Goal: Use online tool/utility: Utilize a website feature to perform a specific function

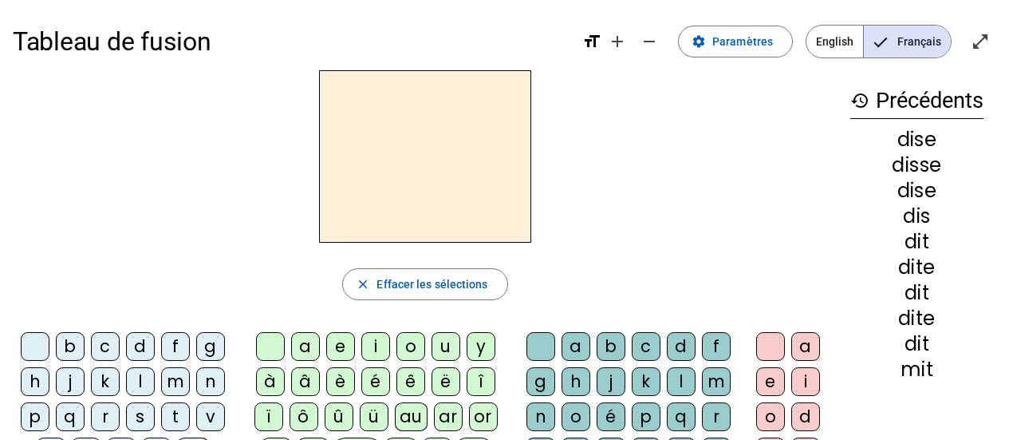
scroll to position [80, 0]
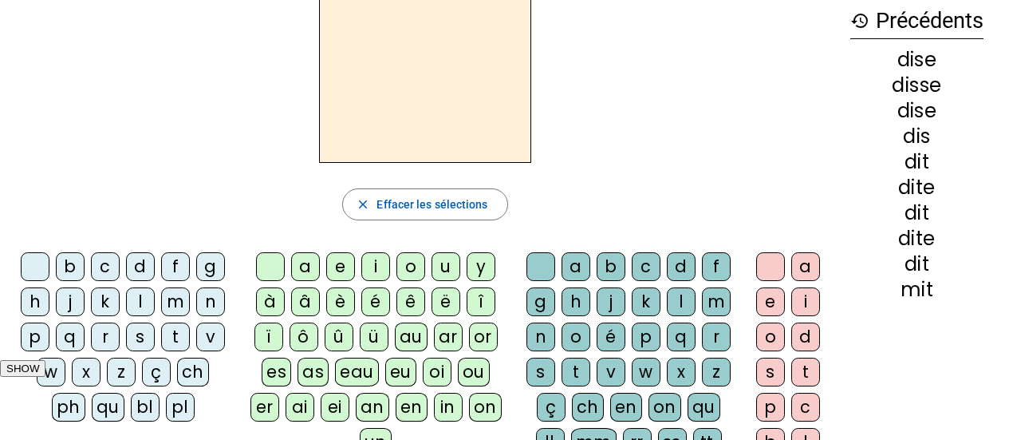
click at [172, 267] on div "f" at bounding box center [175, 266] width 29 height 29
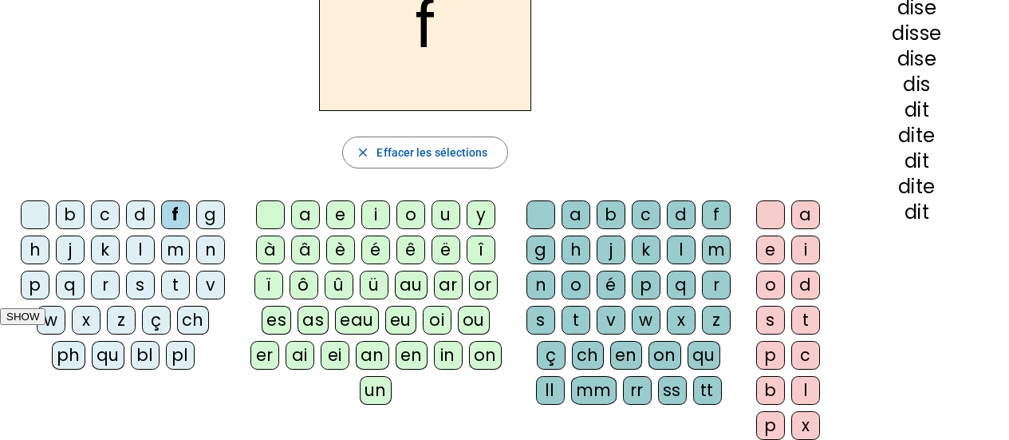
scroll to position [160, 0]
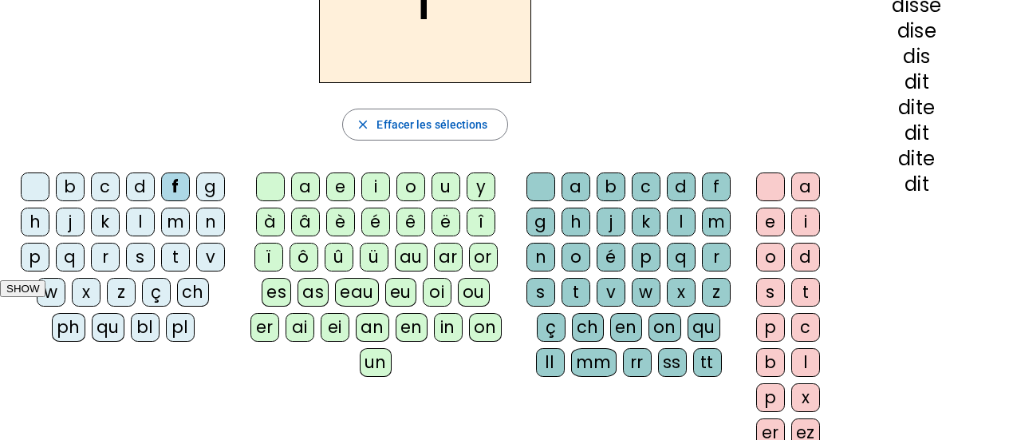
click at [413, 251] on div "au" at bounding box center [411, 257] width 33 height 29
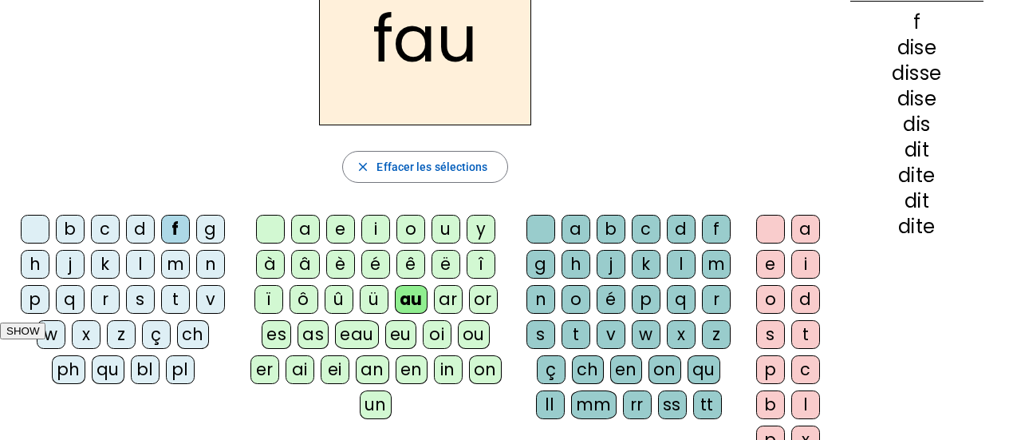
scroll to position [80, 0]
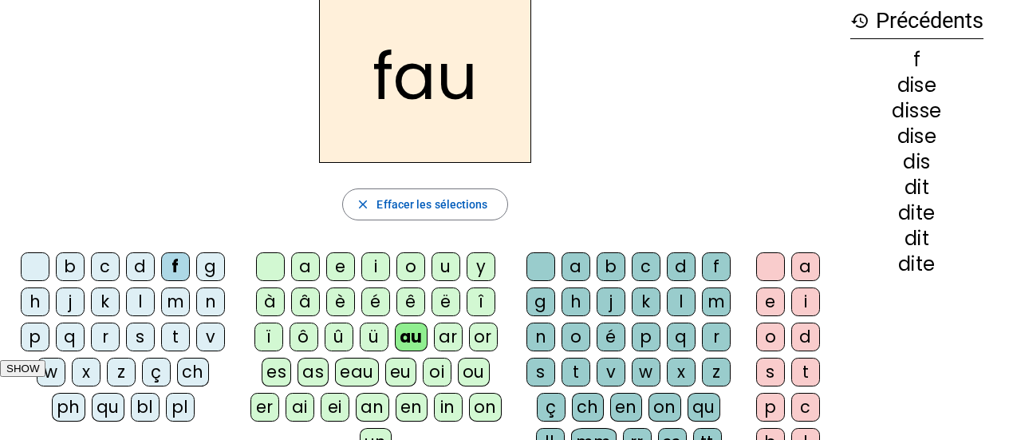
click at [568, 373] on div "t" at bounding box center [576, 371] width 29 height 29
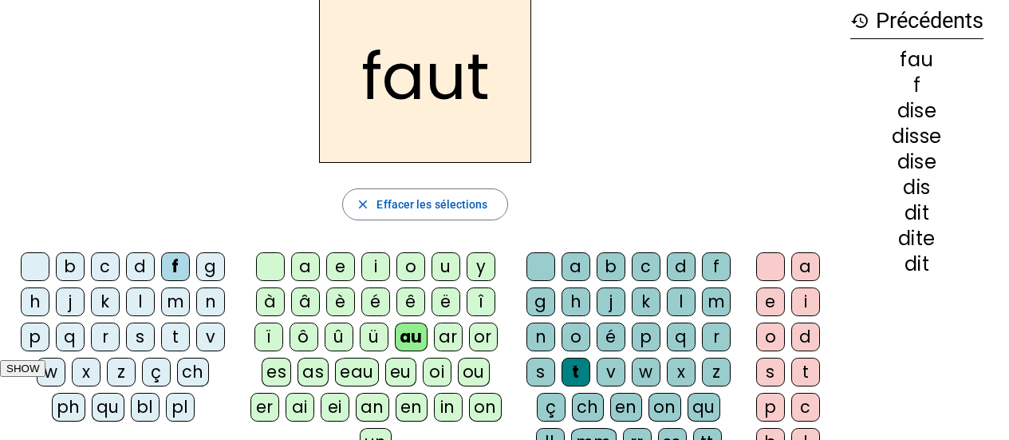
click at [768, 302] on div "e" at bounding box center [770, 301] width 29 height 29
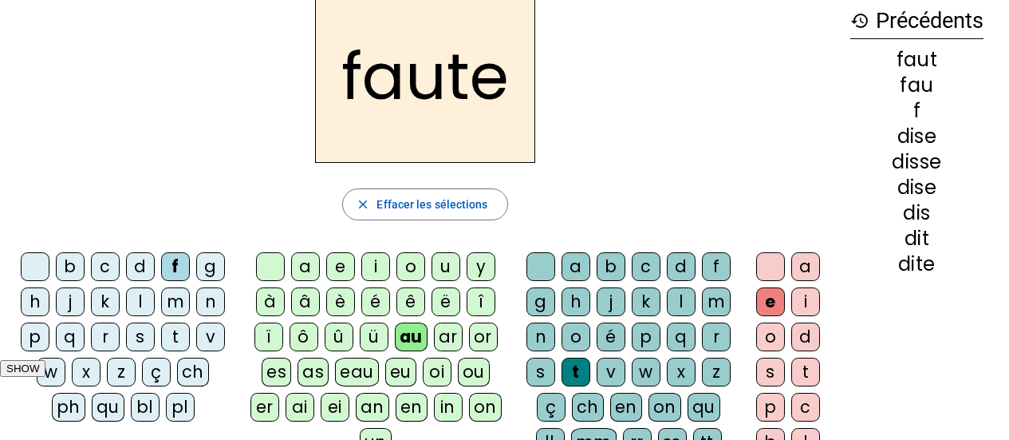
click at [762, 261] on div at bounding box center [770, 266] width 29 height 29
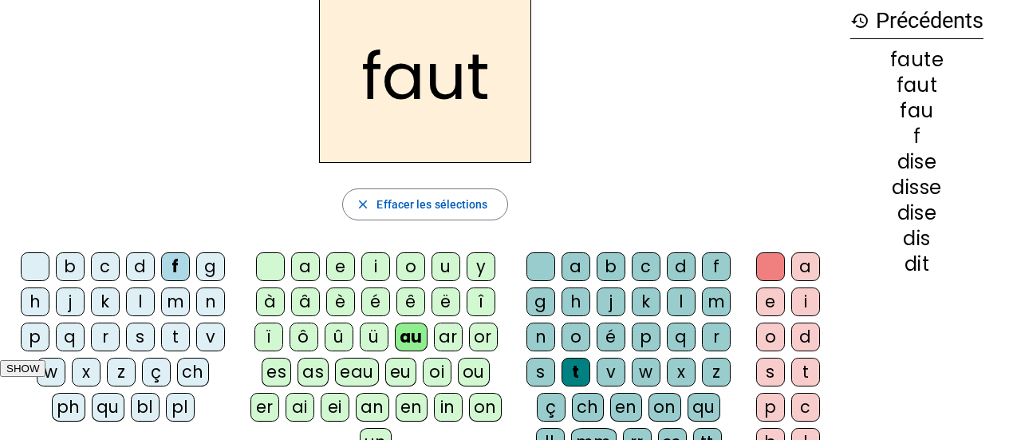
click at [689, 369] on div "x" at bounding box center [681, 371] width 29 height 29
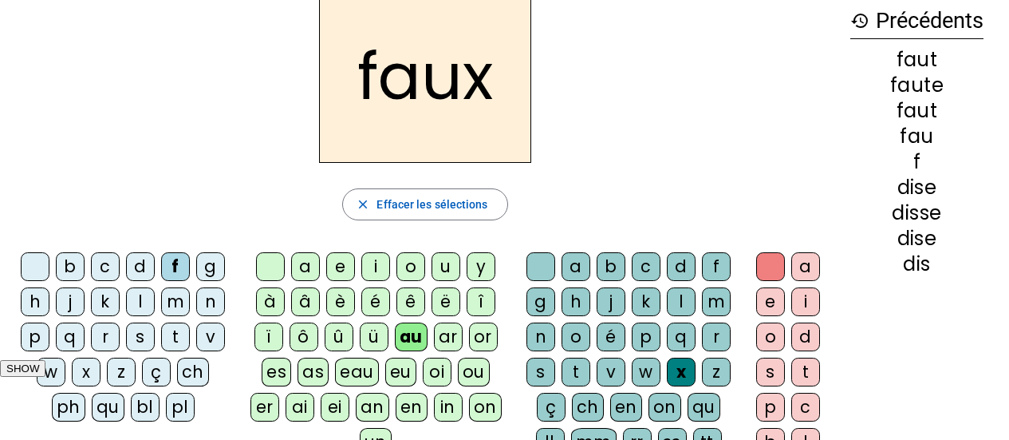
click at [176, 337] on div "t" at bounding box center [175, 336] width 29 height 29
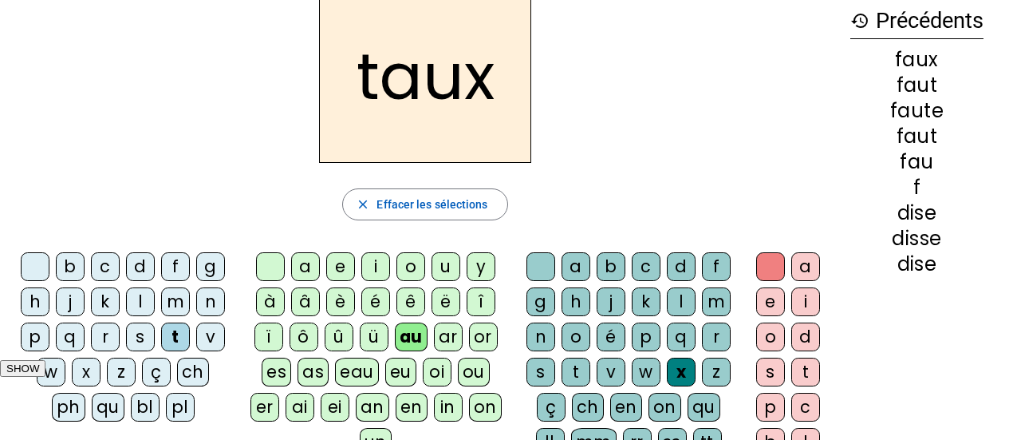
click at [558, 365] on letter-bubble "s" at bounding box center [544, 374] width 35 height 35
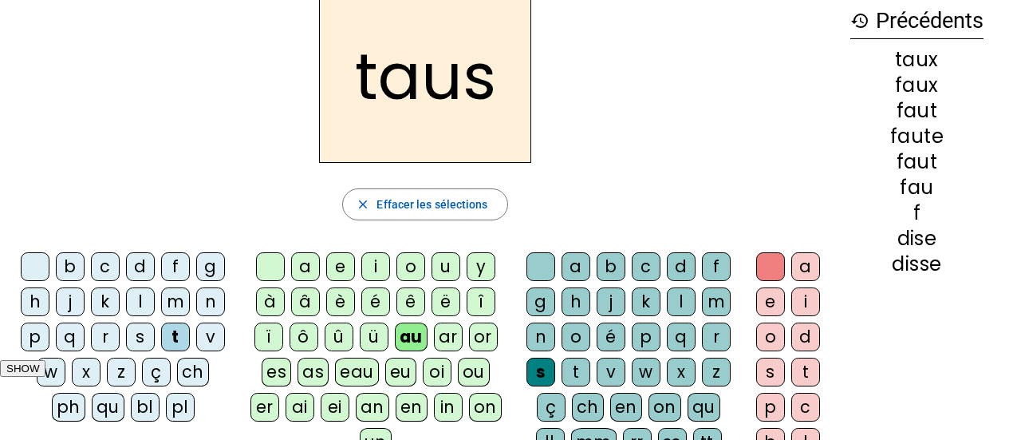
click at [565, 368] on div "t" at bounding box center [576, 371] width 29 height 29
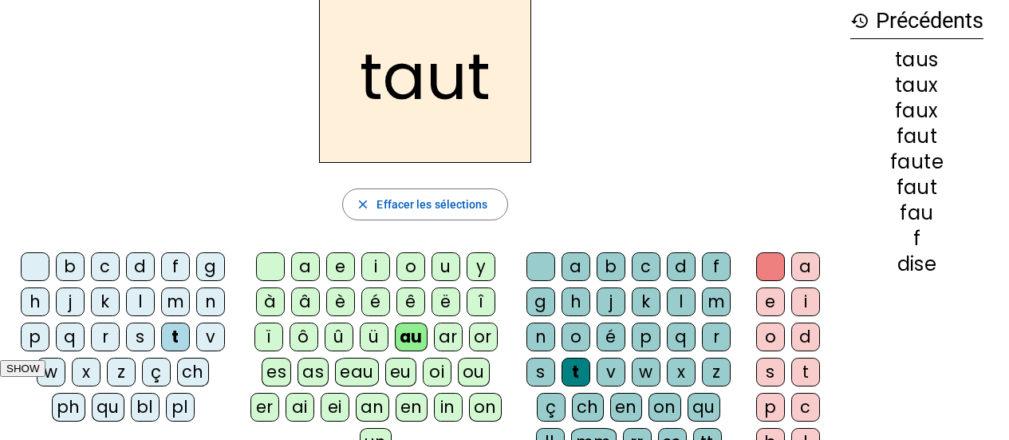
click at [773, 301] on div "e" at bounding box center [770, 301] width 29 height 29
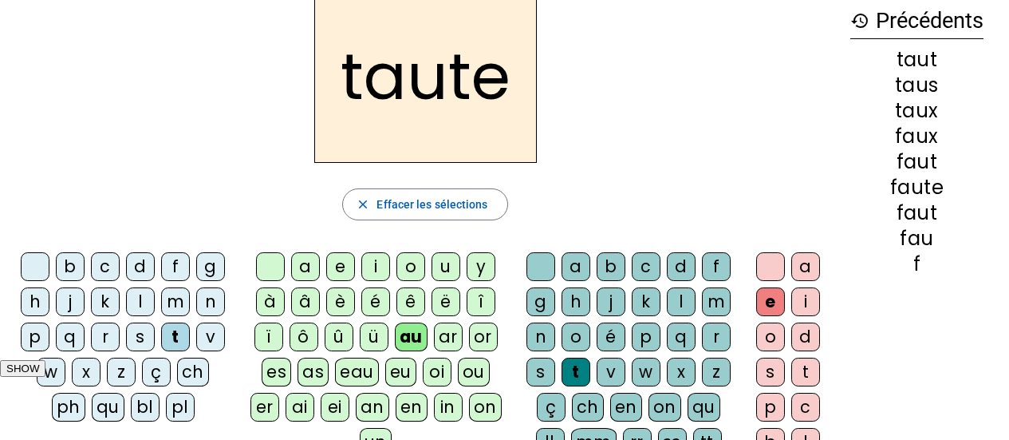
click at [343, 373] on div "eau" at bounding box center [357, 371] width 44 height 29
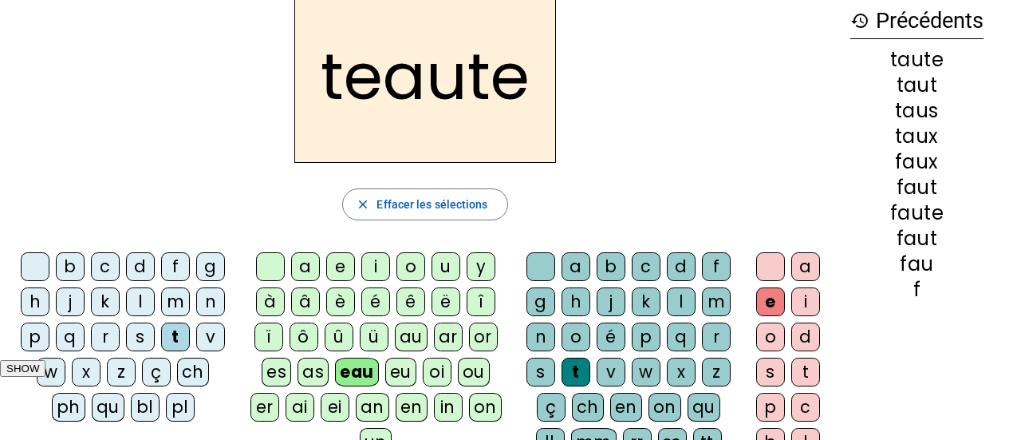
click at [416, 273] on div "o" at bounding box center [411, 266] width 29 height 29
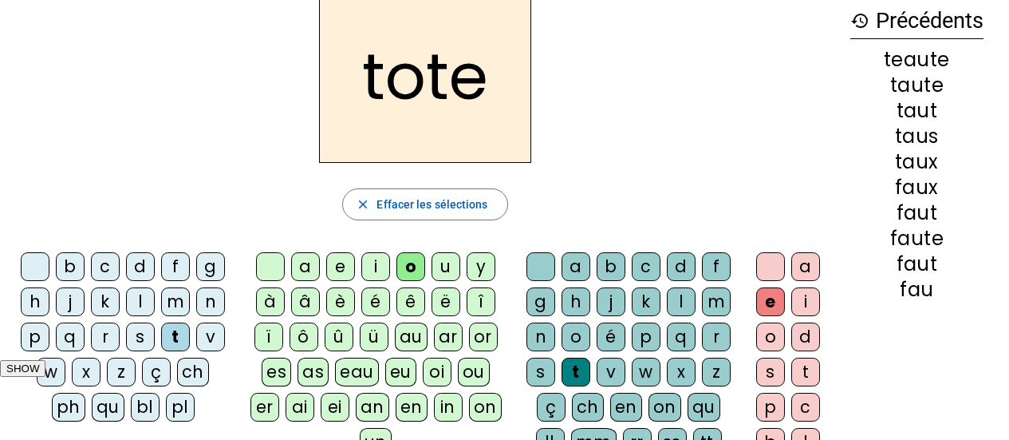
click at [414, 340] on div "au" at bounding box center [411, 336] width 33 height 29
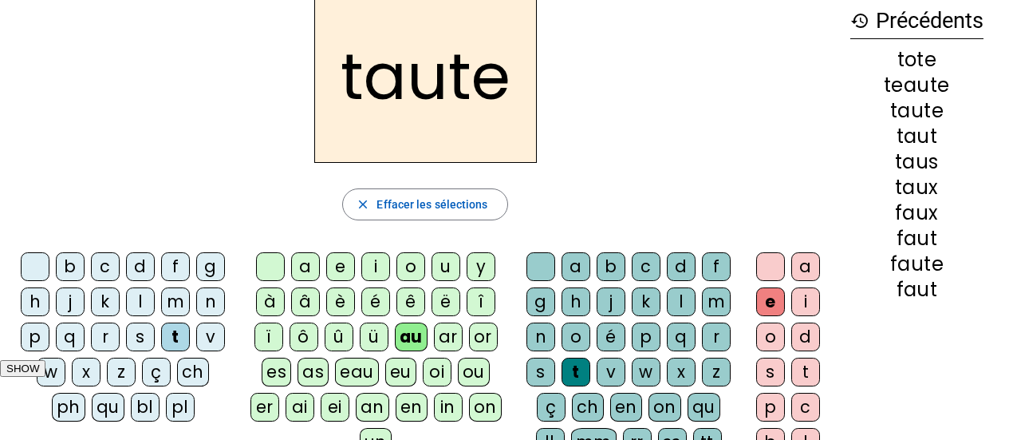
click at [361, 370] on div "eau" at bounding box center [357, 371] width 44 height 29
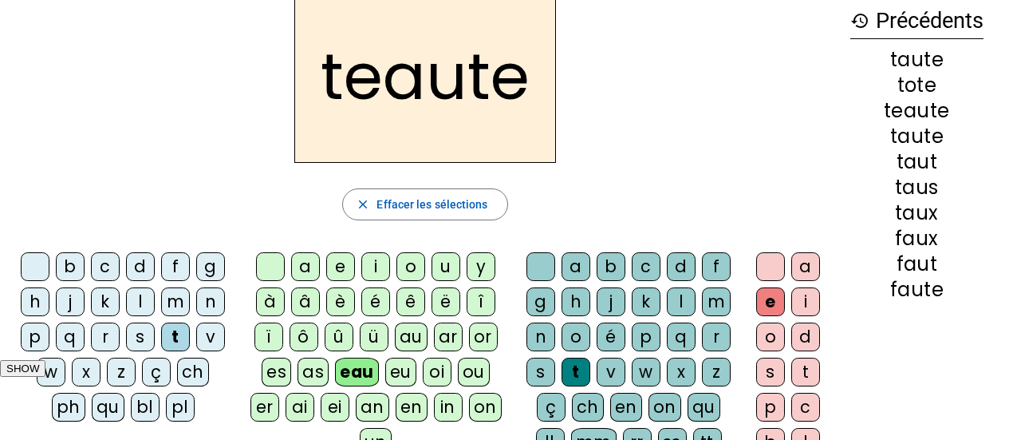
click at [543, 267] on div at bounding box center [541, 266] width 29 height 29
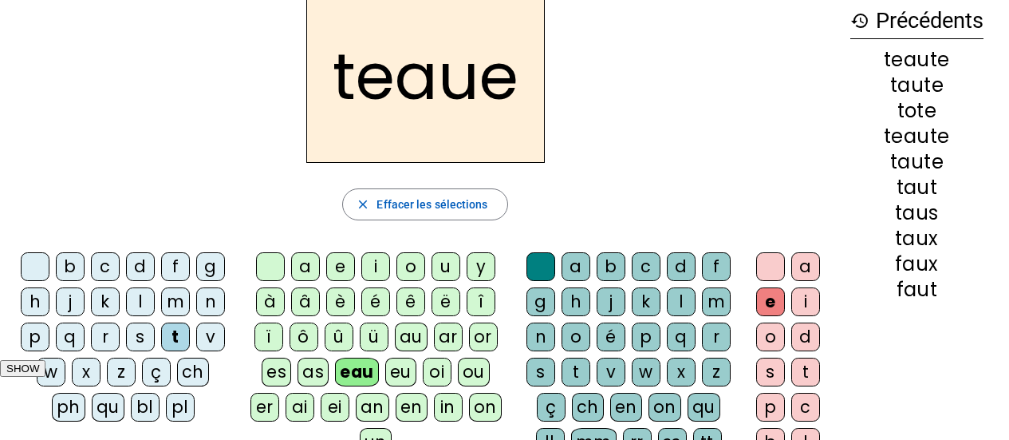
click at [771, 265] on div at bounding box center [770, 266] width 29 height 29
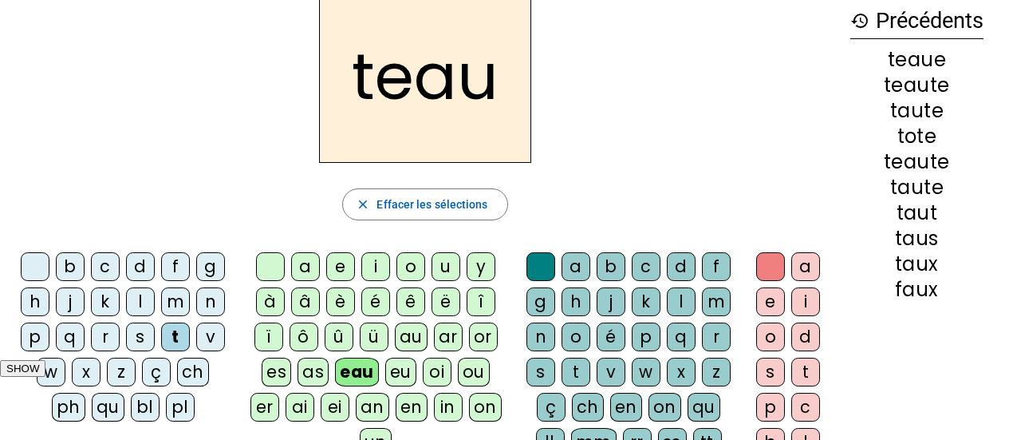
click at [72, 268] on div "b" at bounding box center [70, 266] width 29 height 29
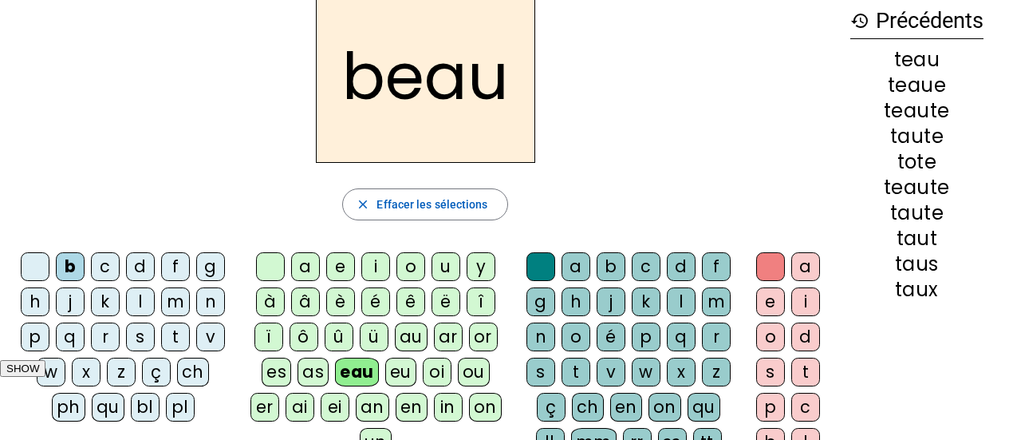
click at [667, 365] on div "x" at bounding box center [681, 371] width 29 height 29
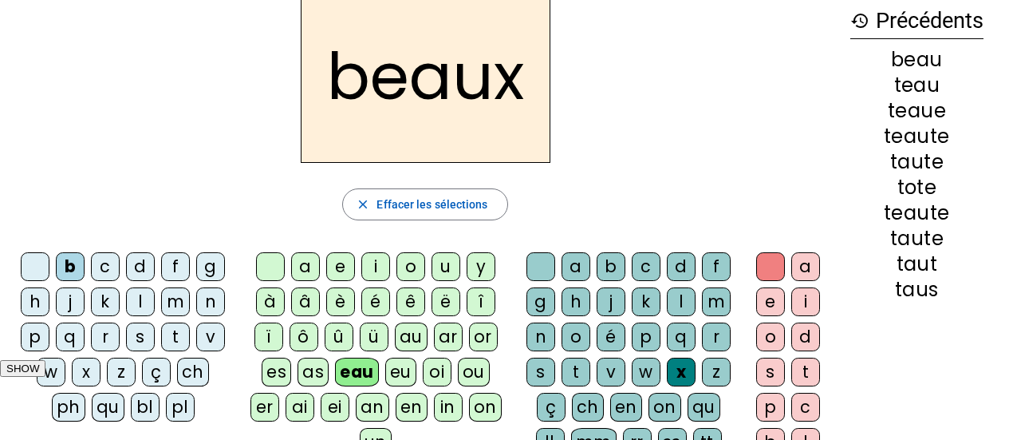
click at [537, 256] on div at bounding box center [541, 266] width 29 height 29
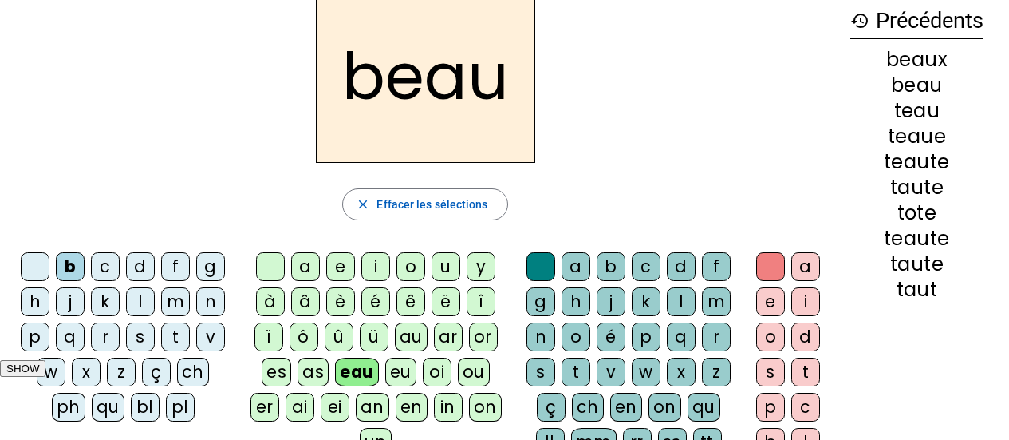
click at [401, 337] on div "au" at bounding box center [411, 336] width 33 height 29
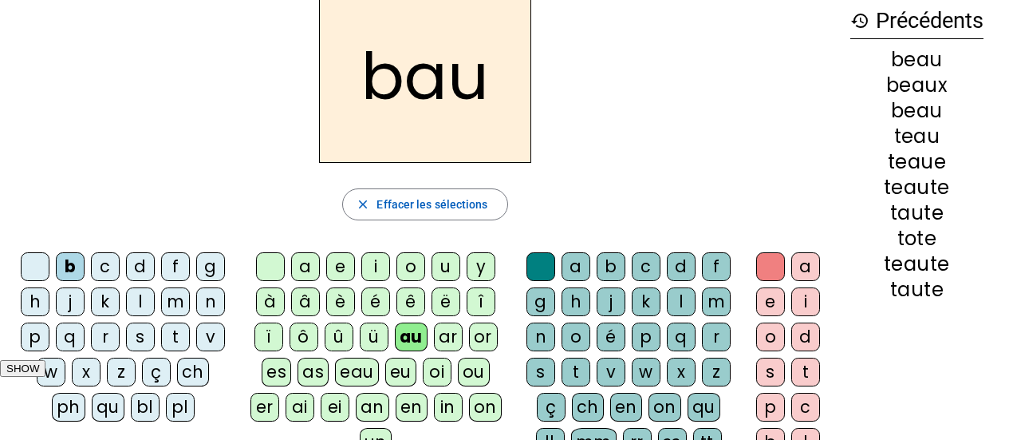
click at [187, 373] on div "ch" at bounding box center [193, 371] width 32 height 29
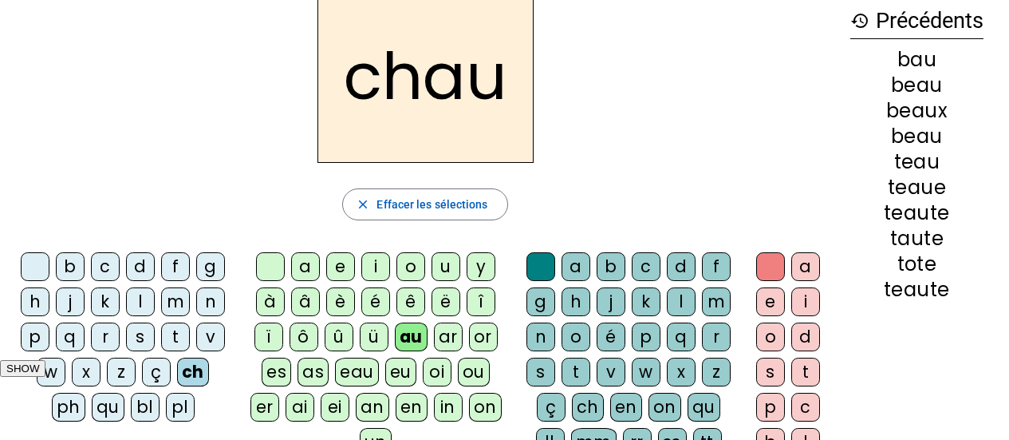
click at [674, 263] on div "d" at bounding box center [681, 266] width 29 height 29
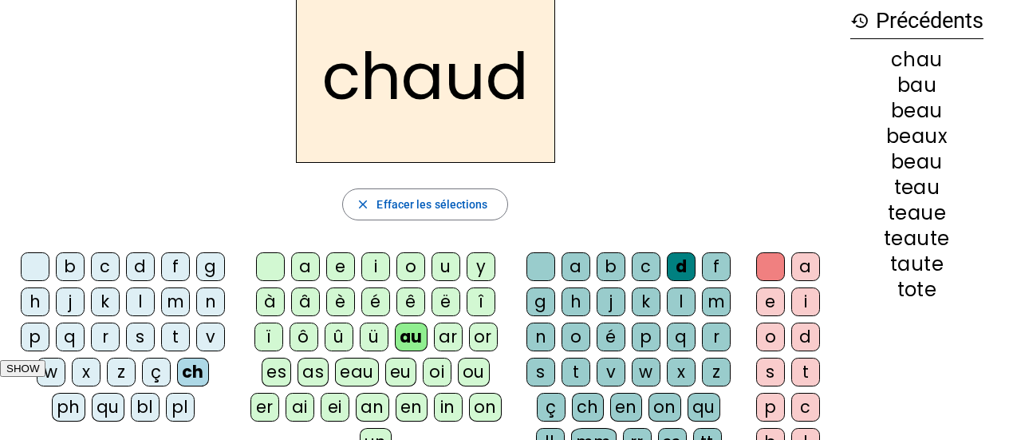
click at [772, 305] on div "e" at bounding box center [770, 301] width 29 height 29
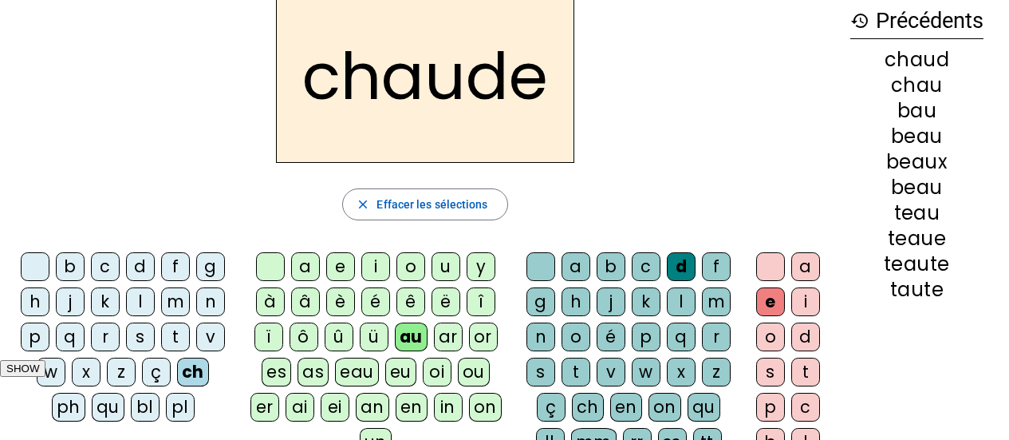
click at [768, 266] on div at bounding box center [770, 266] width 29 height 29
